Goal: Task Accomplishment & Management: Manage account settings

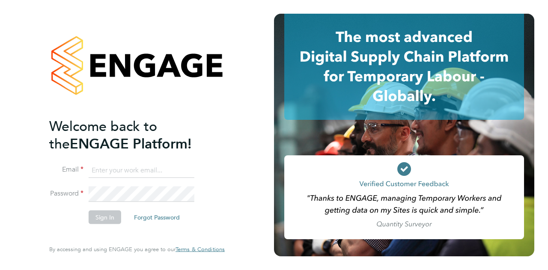
type input "[PERSON_NAME][EMAIL_ADDRESS][PERSON_NAME][PERSON_NAME][DOMAIN_NAME]"
click at [111, 219] on button "Sign In" at bounding box center [105, 217] width 33 height 14
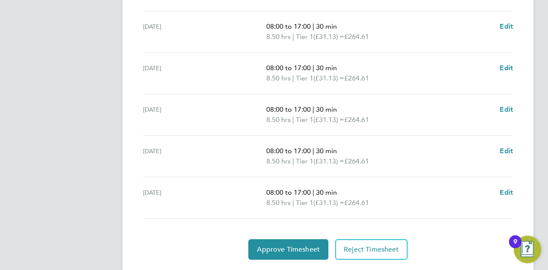
scroll to position [342, 0]
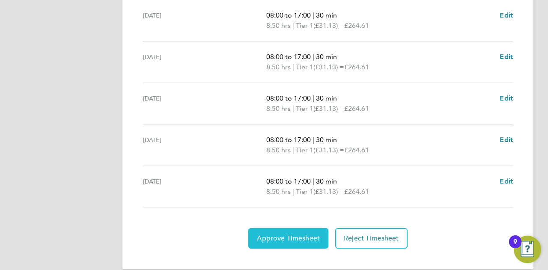
click at [294, 243] on button "Approve Timesheet" at bounding box center [288, 238] width 80 height 21
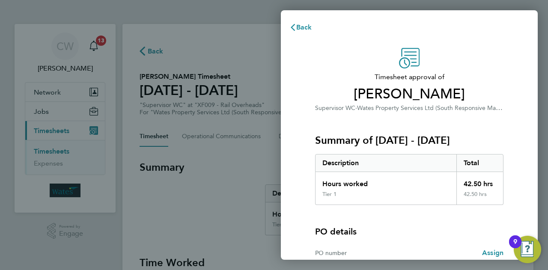
scroll to position [80, 0]
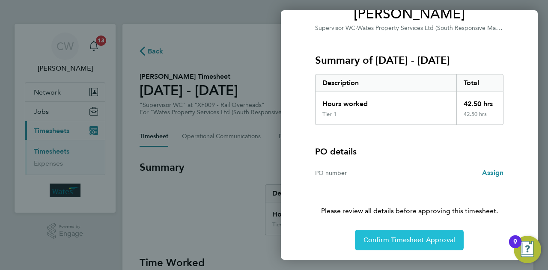
click at [426, 245] on button "Confirm Timesheet Approval" at bounding box center [409, 240] width 109 height 21
